Goal: Task Accomplishment & Management: Complete application form

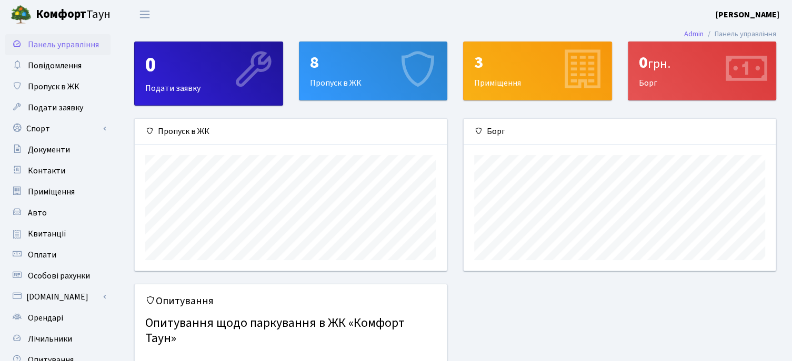
scroll to position [151, 311]
click at [344, 80] on div "8 Пропуск в ЖК" at bounding box center [373, 71] width 148 height 58
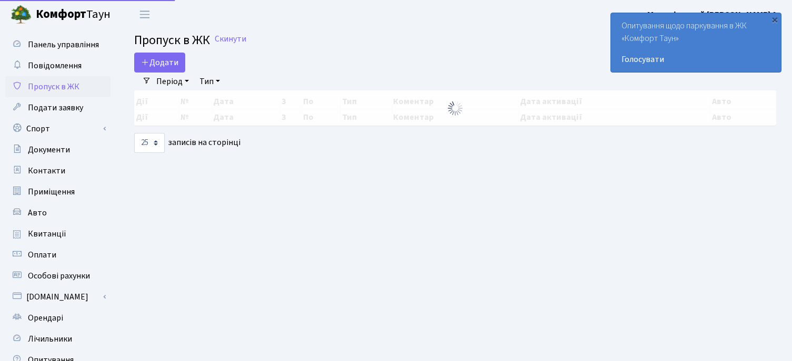
select select "25"
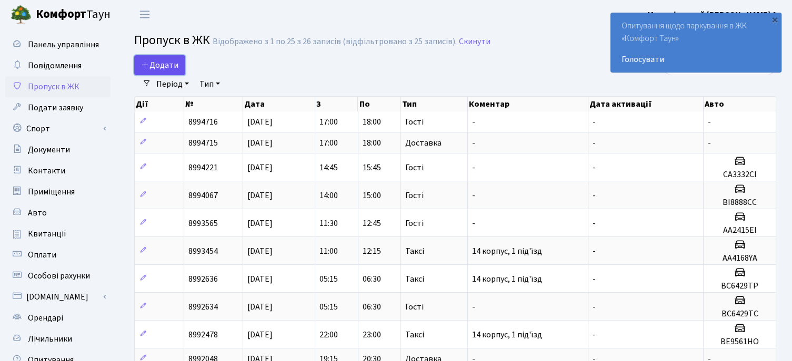
click at [165, 65] on span "Додати" at bounding box center [159, 65] width 37 height 12
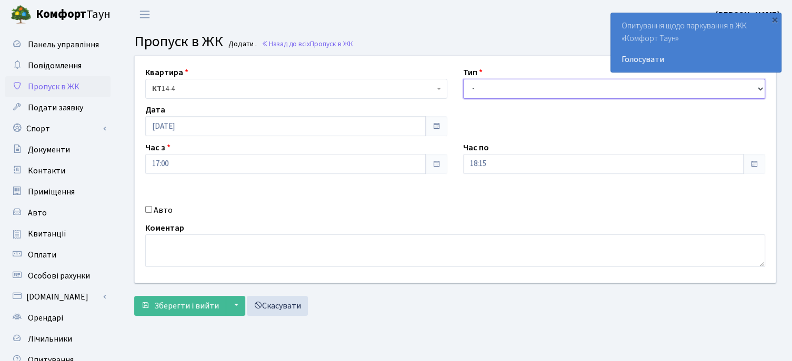
click at [490, 87] on select "- Доставка Таксі Гості Сервіс" at bounding box center [614, 89] width 302 height 20
select select "3"
click at [463, 79] on select "- Доставка Таксі Гості Сервіс" at bounding box center [614, 89] width 302 height 20
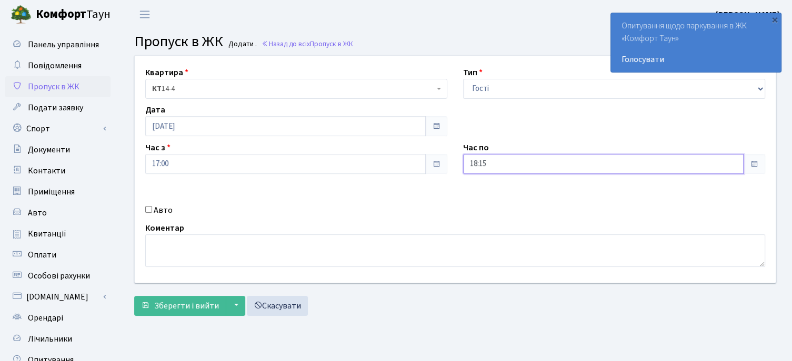
click at [475, 164] on input "18:15" at bounding box center [603, 164] width 280 height 20
click at [472, 161] on input "18:15" at bounding box center [603, 164] width 280 height 20
type input "23:15"
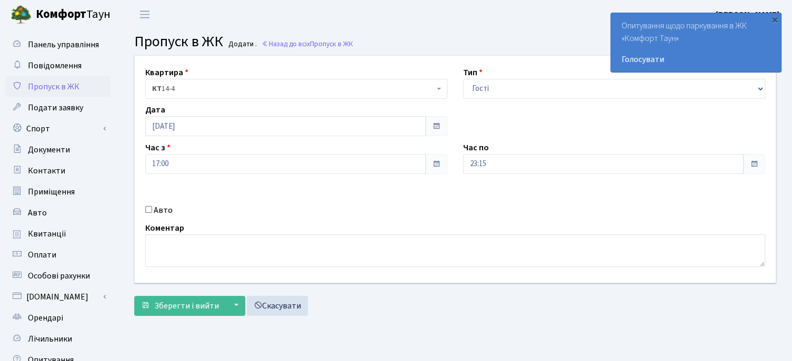
click at [414, 191] on div "Квартира <b>КТ</b>&nbsp;&nbsp;&nbsp;&nbsp;14-4 <b>КТ</b>&nbsp;&nbsp;&nbsp;&nbsp…" at bounding box center [455, 169] width 656 height 227
click at [190, 87] on span "КТ 14-4" at bounding box center [293, 89] width 282 height 11
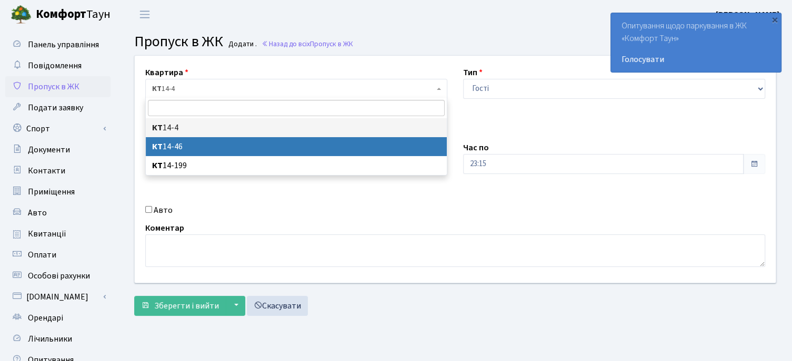
select select "7423"
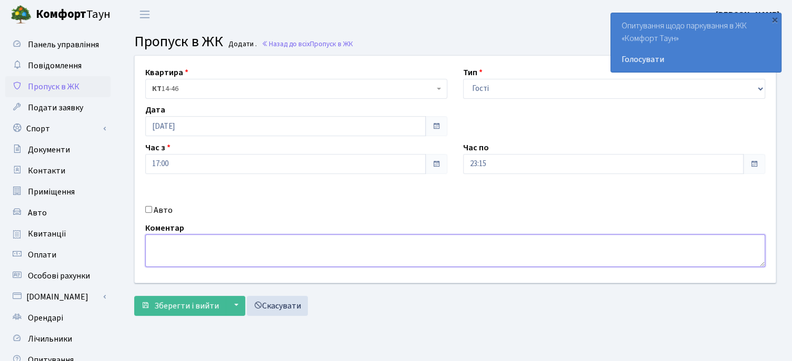
click at [169, 247] on textarea at bounding box center [455, 251] width 620 height 33
click at [199, 244] on textarea "14 корпус, підїзд 2" at bounding box center [455, 251] width 620 height 33
click at [277, 249] on textarea "14 корпус, під'їзд 2" at bounding box center [455, 251] width 620 height 33
type textarea "14 корпус, під'їзд 2"
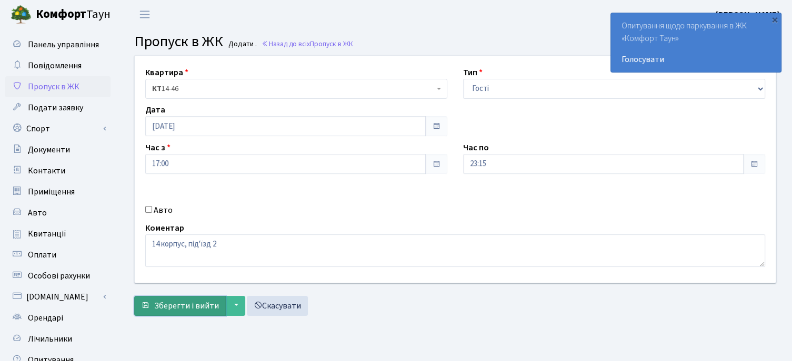
click at [183, 301] on span "Зберегти і вийти" at bounding box center [186, 306] width 65 height 12
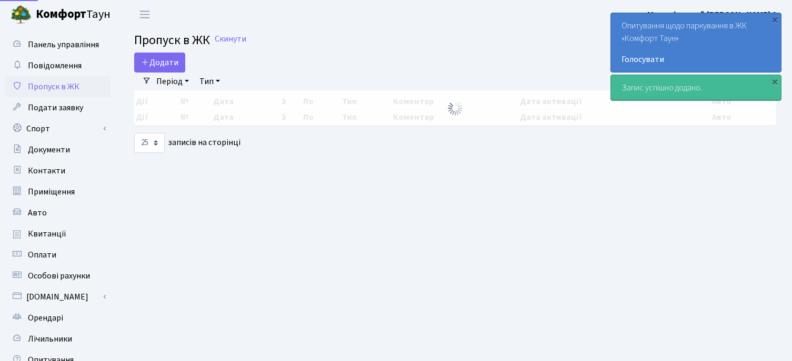
select select "25"
